Goal: Information Seeking & Learning: Learn about a topic

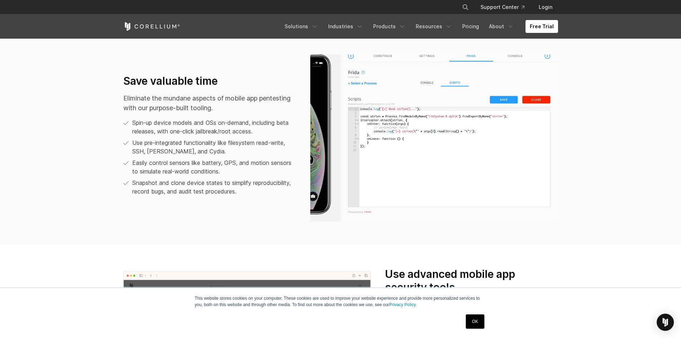
scroll to position [536, 0]
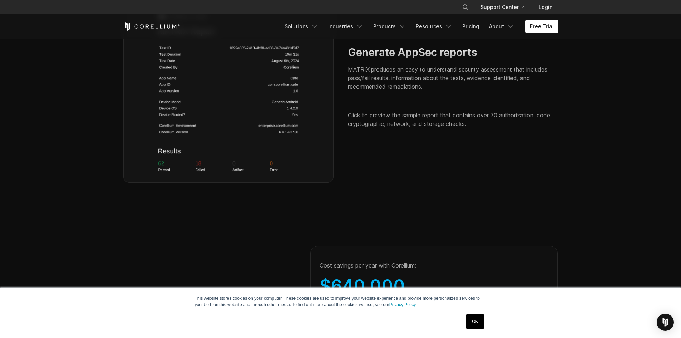
scroll to position [966, 0]
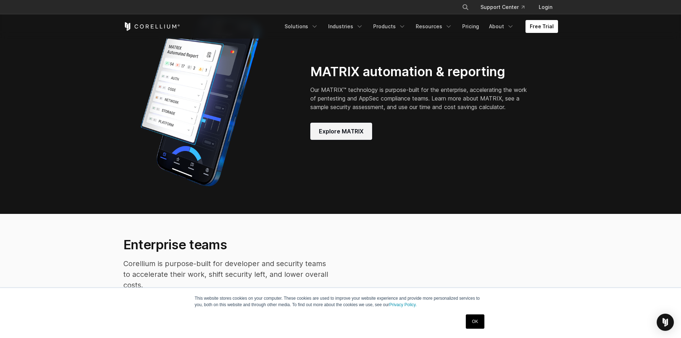
click at [342, 140] on link "Explore MATRIX" at bounding box center [341, 131] width 62 height 17
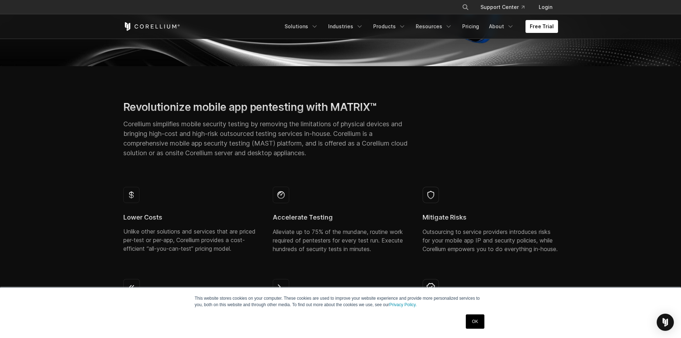
scroll to position [215, 0]
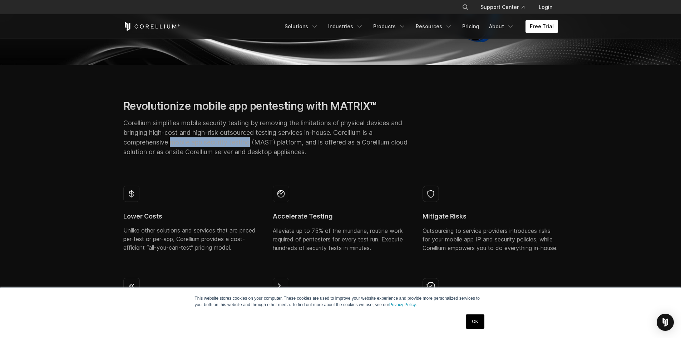
drag, startPoint x: 173, startPoint y: 145, endPoint x: 252, endPoint y: 141, distance: 79.5
click at [252, 141] on p "Corellium simplifies mobile security testing by removing the limitations of phy…" at bounding box center [265, 137] width 285 height 39
copy p "mobile app security testing"
click at [229, 152] on p "Corellium simplifies mobile security testing by removing the limitations of phy…" at bounding box center [265, 137] width 285 height 39
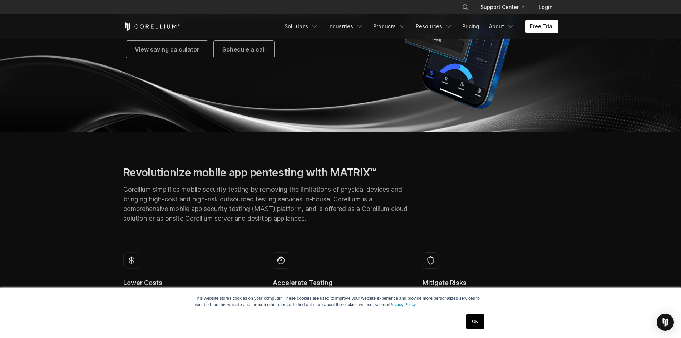
scroll to position [36, 0]
